Goal: Task Accomplishment & Management: Manage account settings

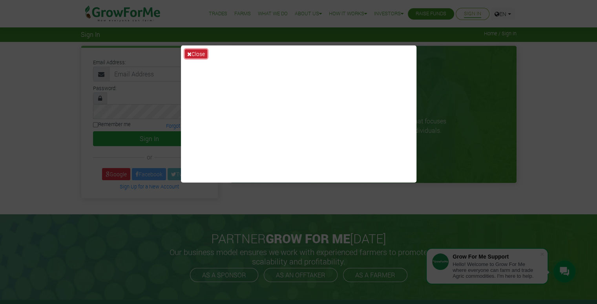
click at [202, 53] on button "Close" at bounding box center [196, 53] width 22 height 9
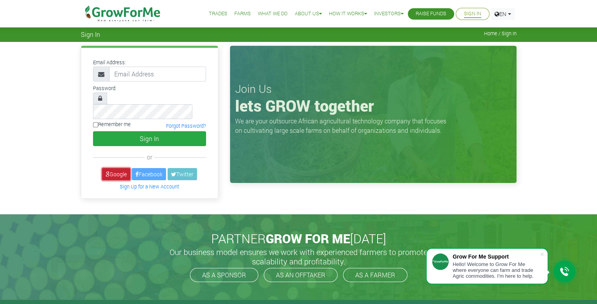
click at [117, 168] on link "Google" at bounding box center [116, 174] width 28 height 12
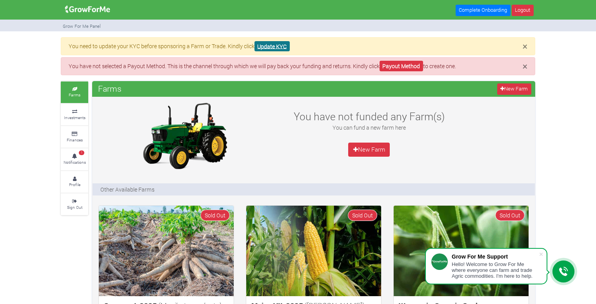
click at [259, 48] on link "Update KYC" at bounding box center [272, 46] width 35 height 11
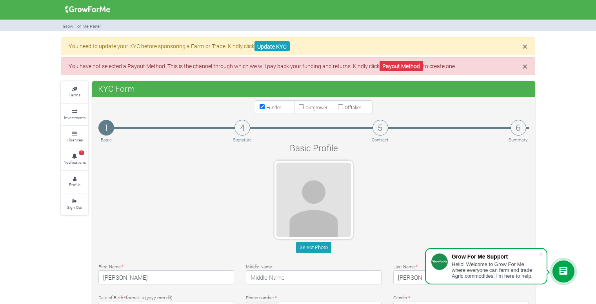
click at [82, 10] on img at bounding box center [87, 10] width 51 height 16
